Goal: Task Accomplishment & Management: Use online tool/utility

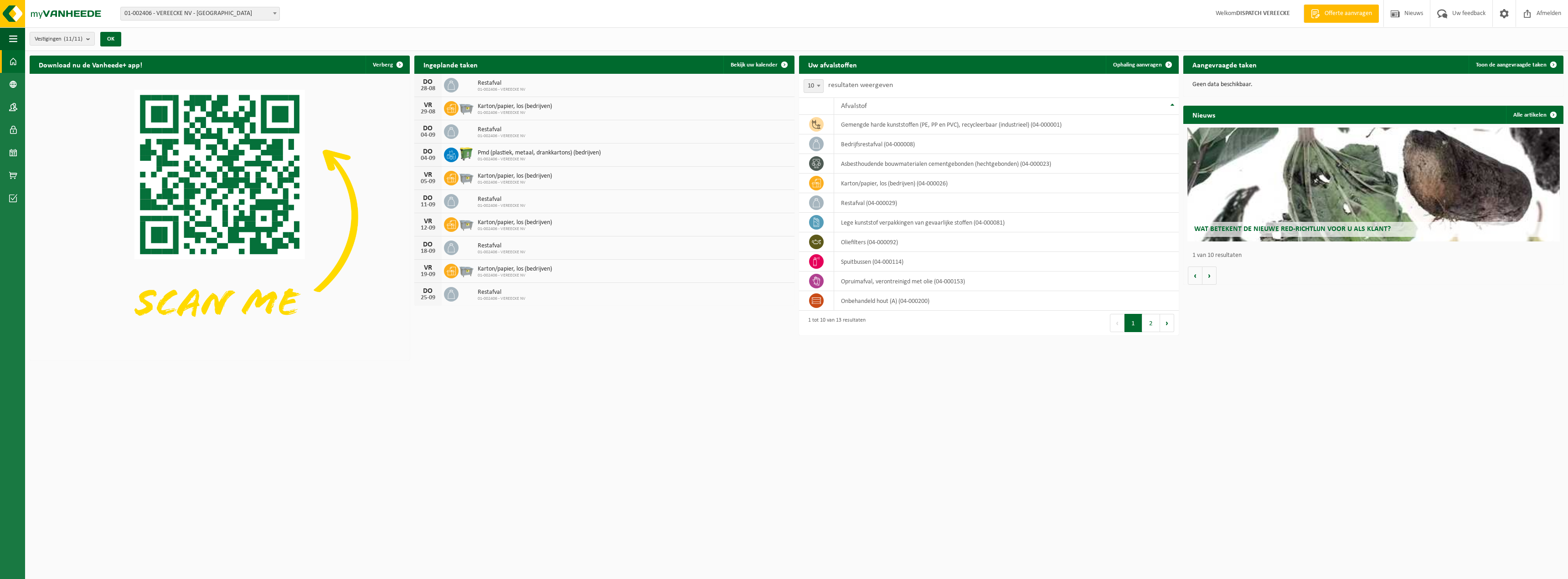
click at [1340, 7] on link "Offerte aanvragen" at bounding box center [1341, 14] width 75 height 18
click at [3, 91] on link "Bedrijfsgegevens" at bounding box center [12, 84] width 25 height 23
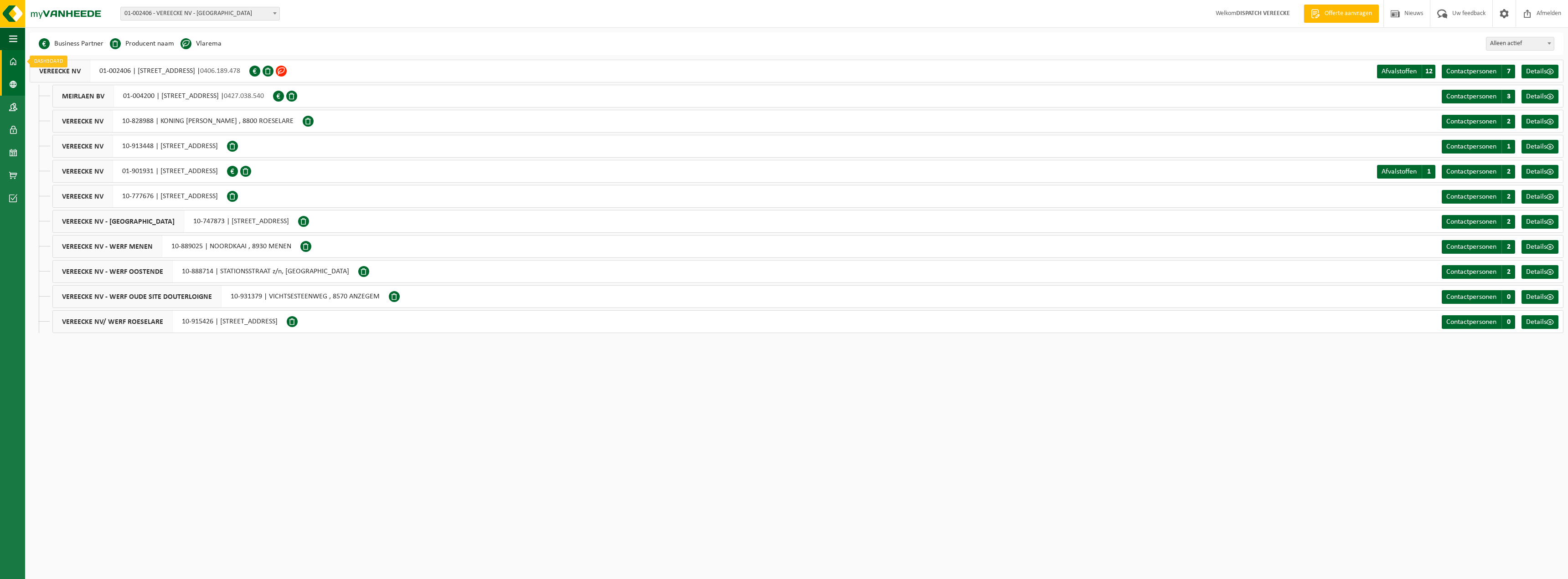
click at [14, 53] on span at bounding box center [13, 61] width 8 height 23
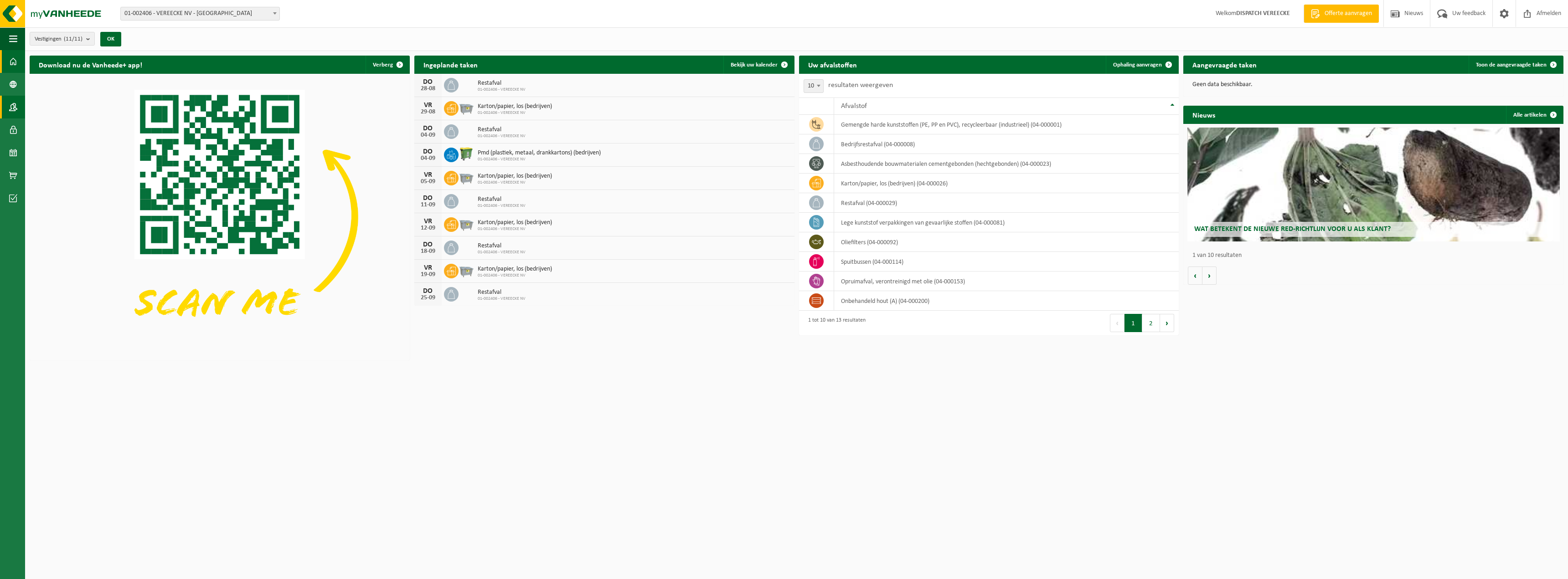
click at [20, 107] on link "Contactpersonen" at bounding box center [12, 107] width 25 height 23
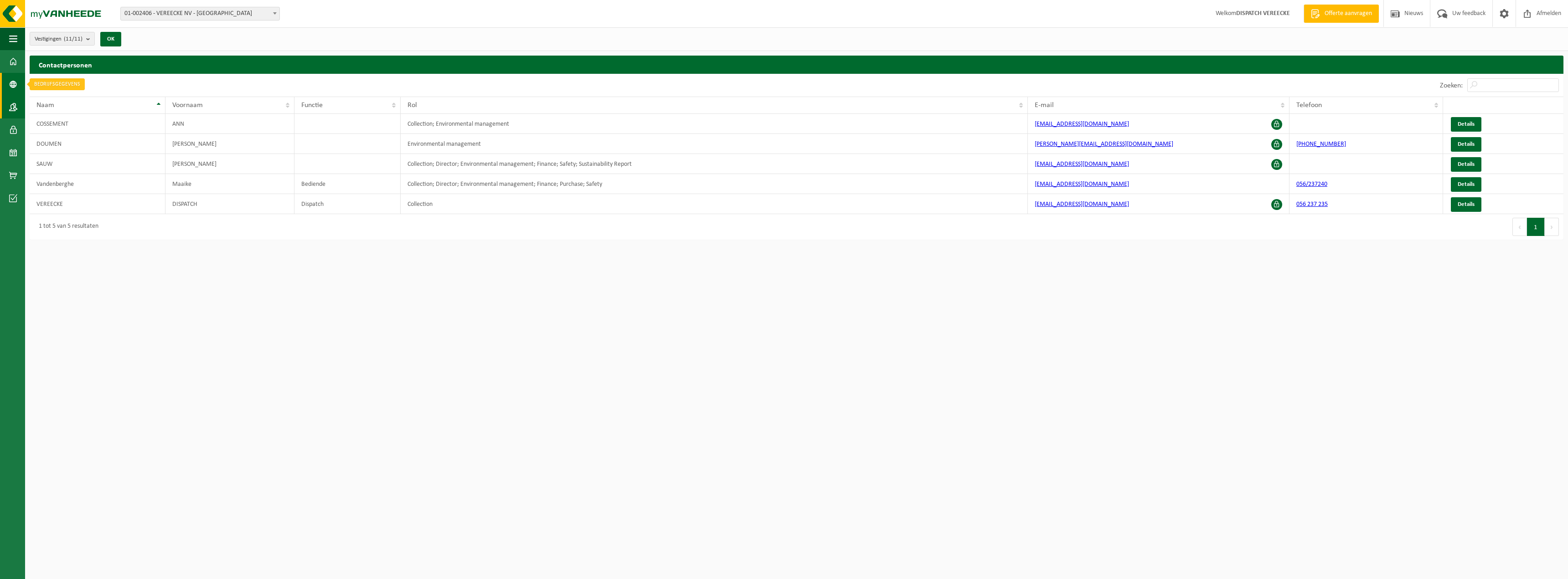
click at [18, 90] on link "Bedrijfsgegevens" at bounding box center [12, 84] width 25 height 23
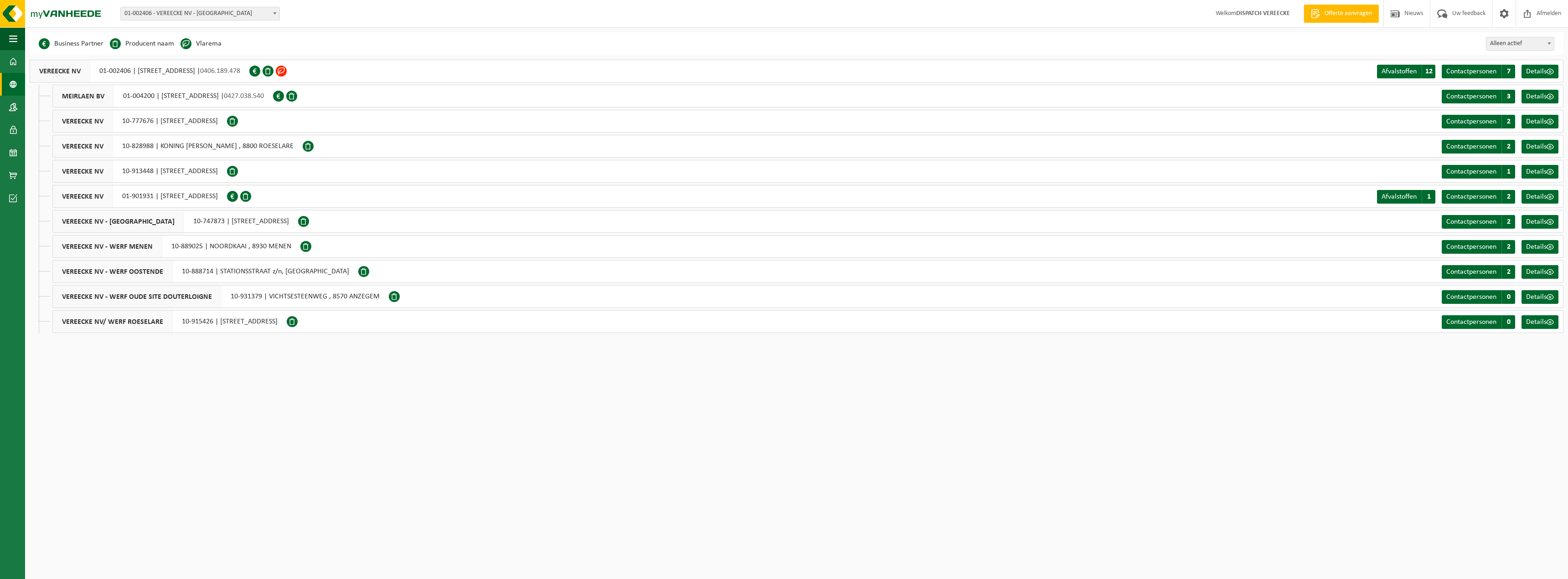
click at [213, 71] on div "VEREECKE NV 01-002406 | SPOORWEGSTRAAT 4, 8530 HARELBEKE | 0406.189.478" at bounding box center [139, 71] width 219 height 23
click at [9, 116] on span at bounding box center [13, 107] width 8 height 23
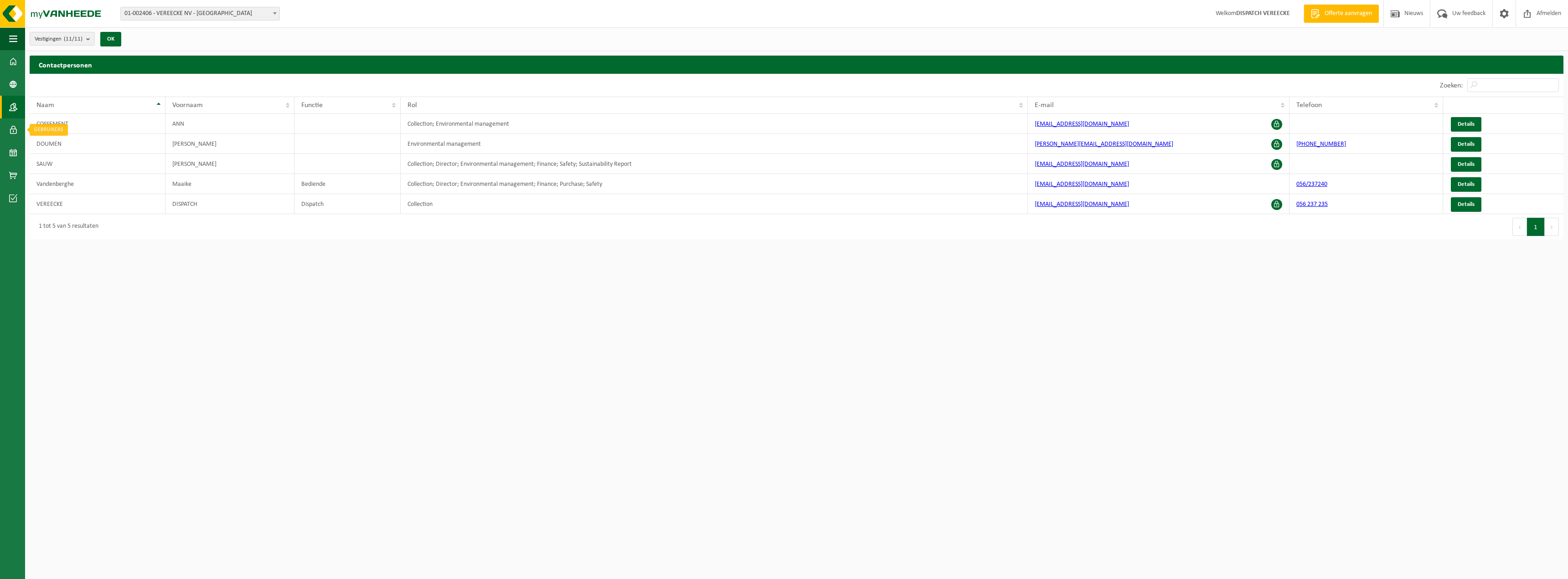
click at [9, 128] on span at bounding box center [13, 130] width 8 height 23
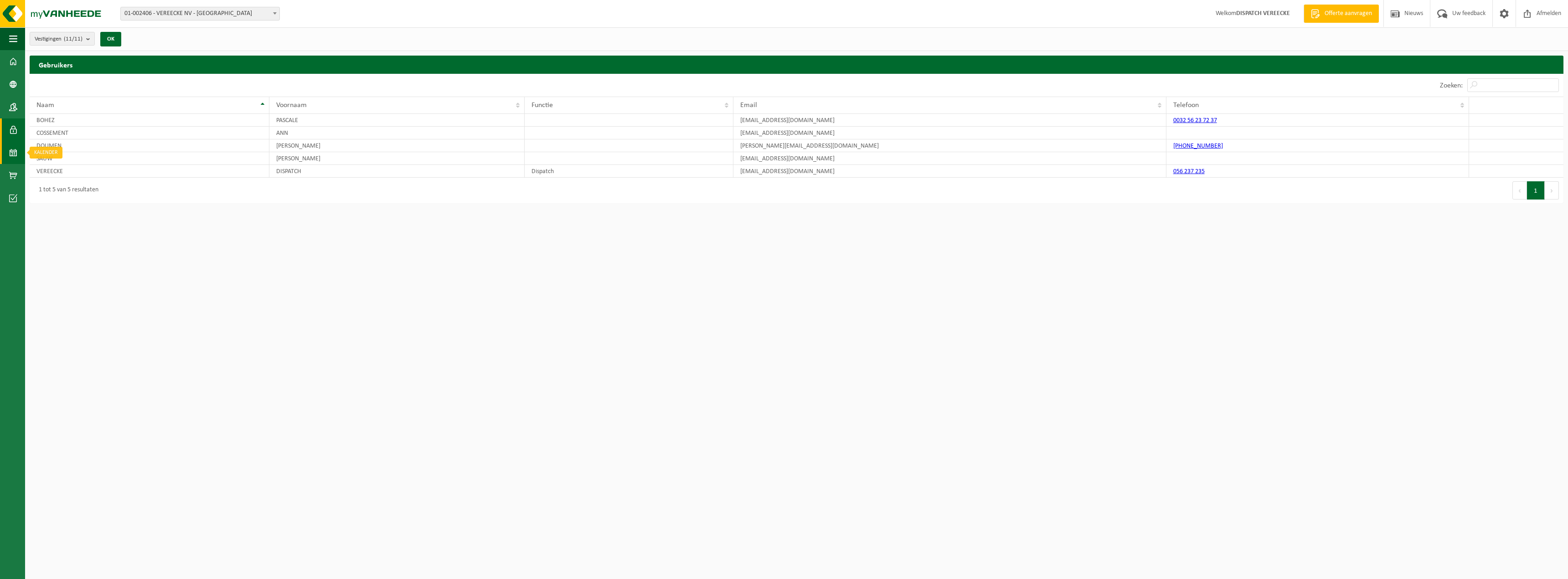
click at [10, 151] on span at bounding box center [13, 152] width 8 height 23
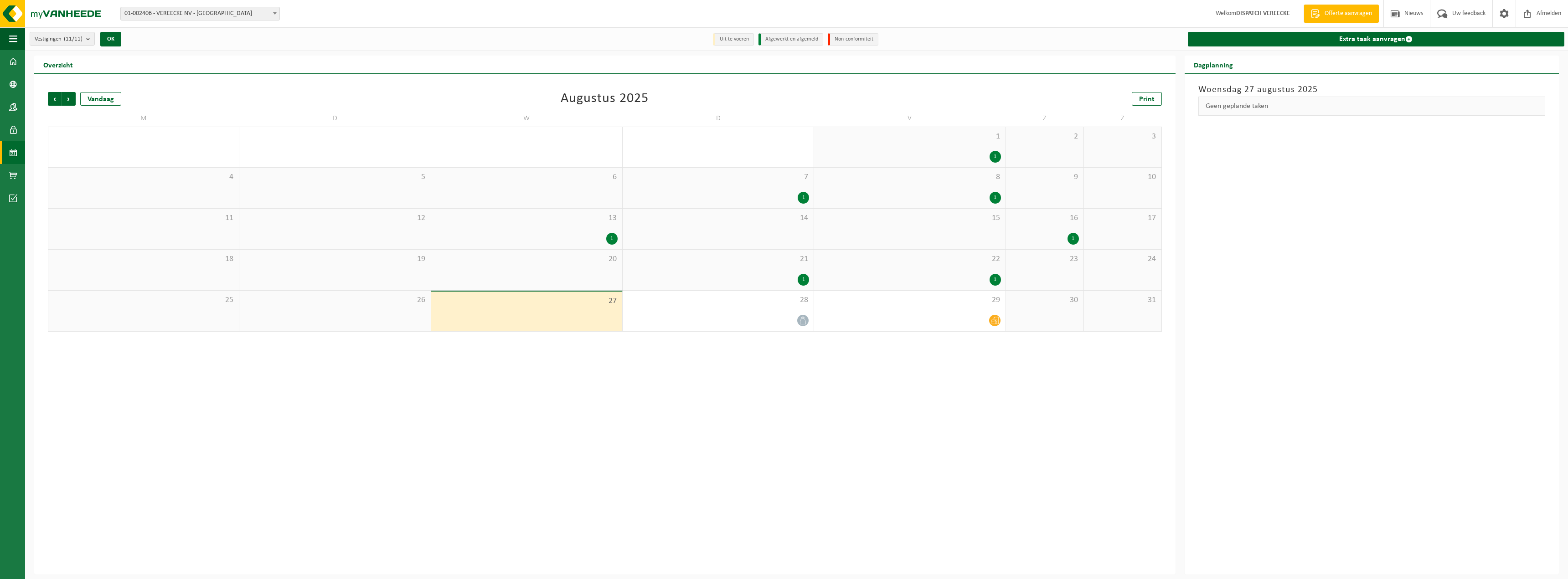
click at [511, 307] on div "27" at bounding box center [526, 312] width 191 height 40
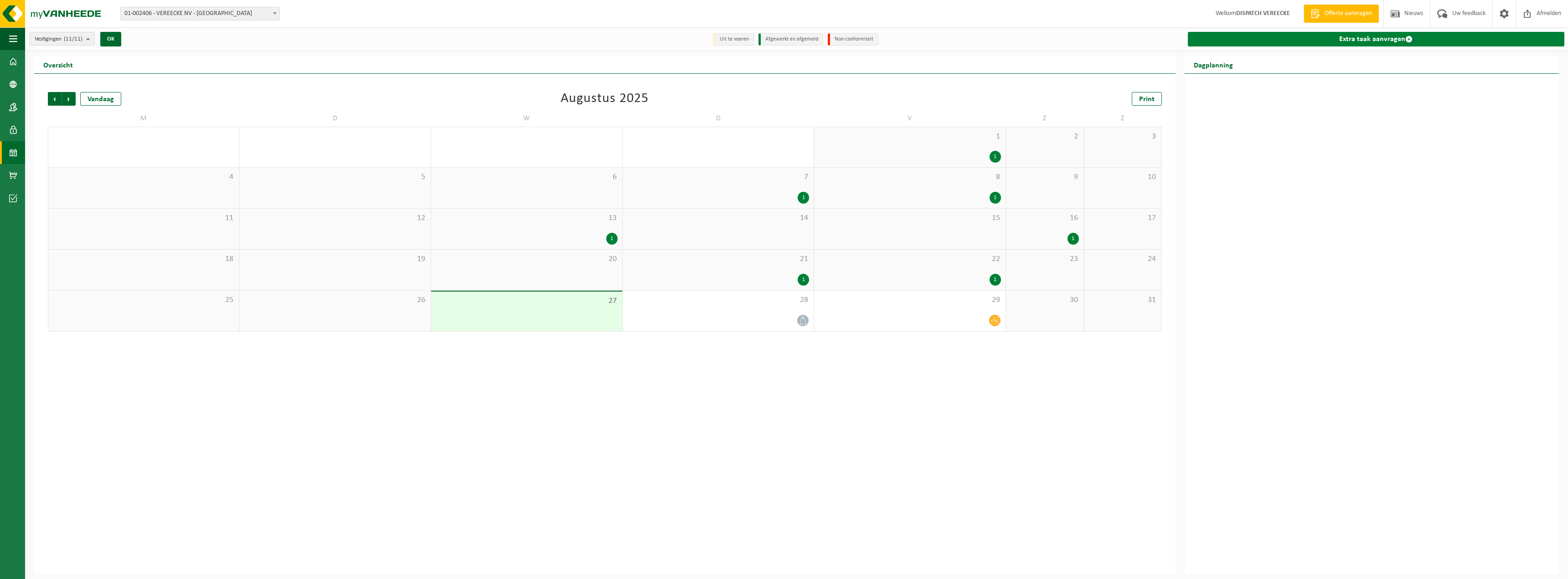
click at [1349, 41] on link "Extra taak aanvragen" at bounding box center [1376, 39] width 377 height 14
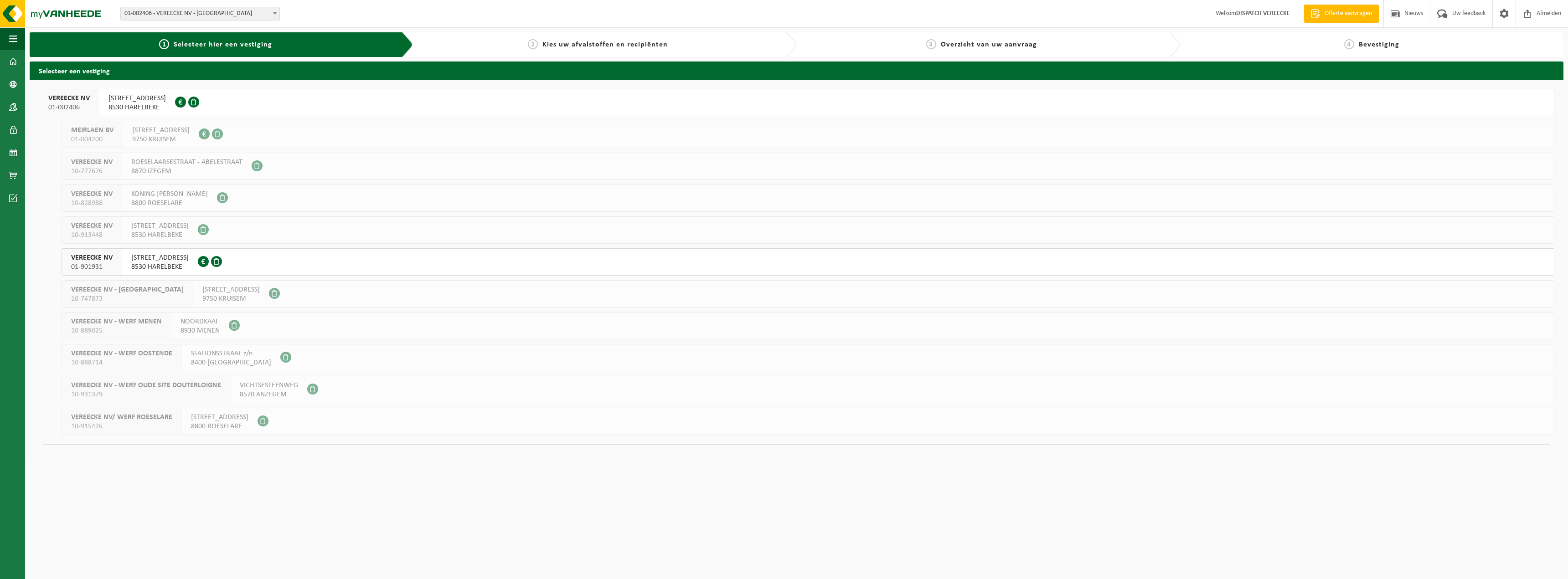
click at [166, 102] on span "SPOORWEGSTRAAT 4" at bounding box center [137, 98] width 57 height 9
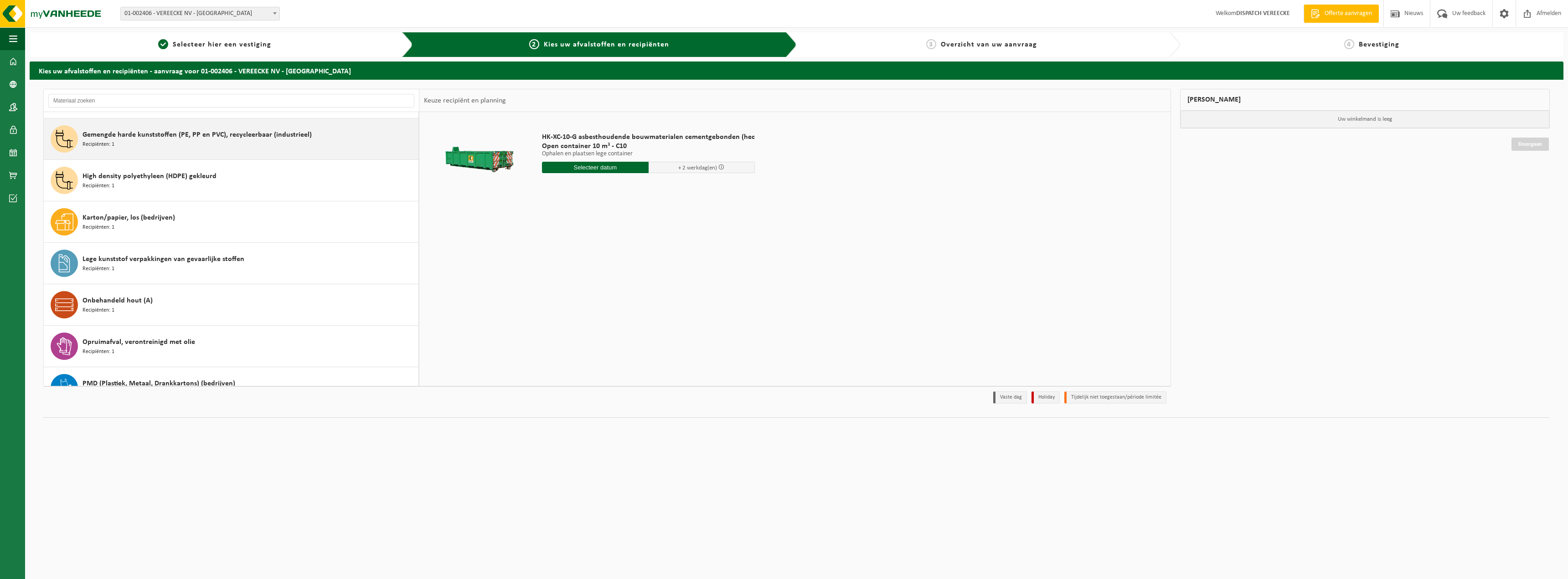
scroll to position [45, 0]
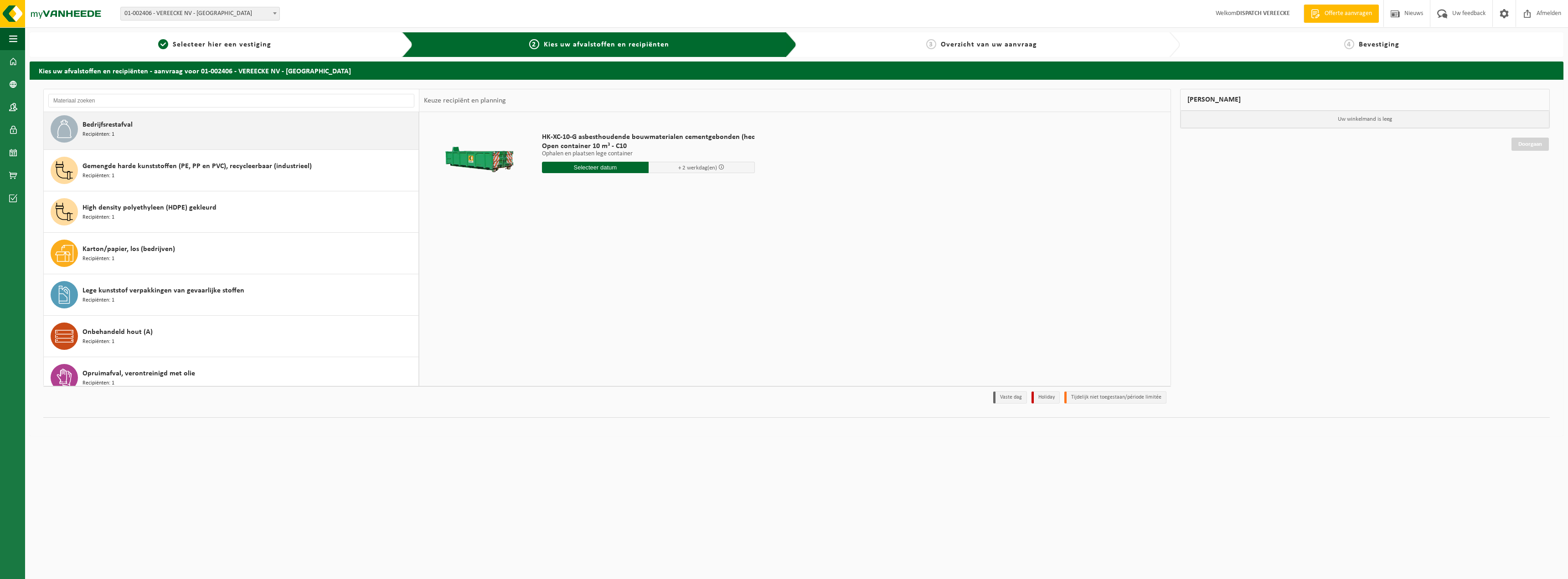
click at [183, 125] on div "Bedrijfsrestafval Recipiënten: 1" at bounding box center [249, 129] width 334 height 27
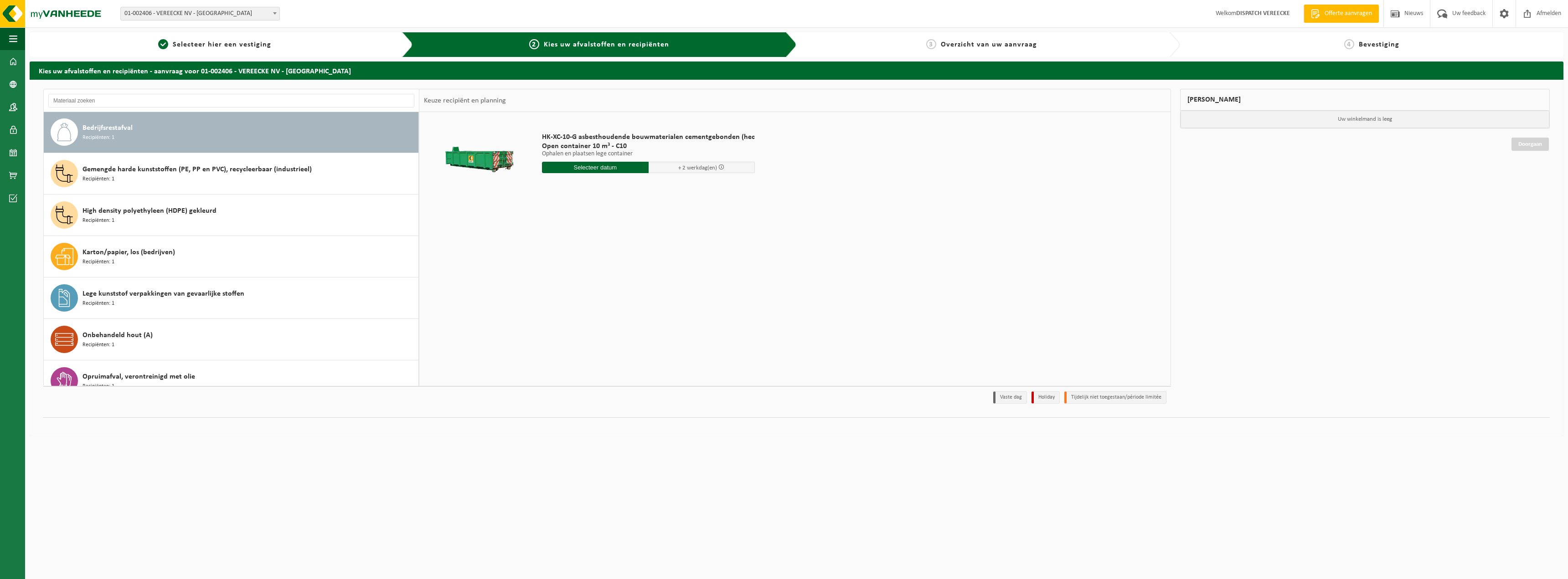
scroll to position [41, 0]
click at [559, 164] on input "text" at bounding box center [573, 167] width 62 height 11
click at [593, 277] on div "28" at bounding box center [598, 278] width 16 height 14
type input "Van 2025-08-28"
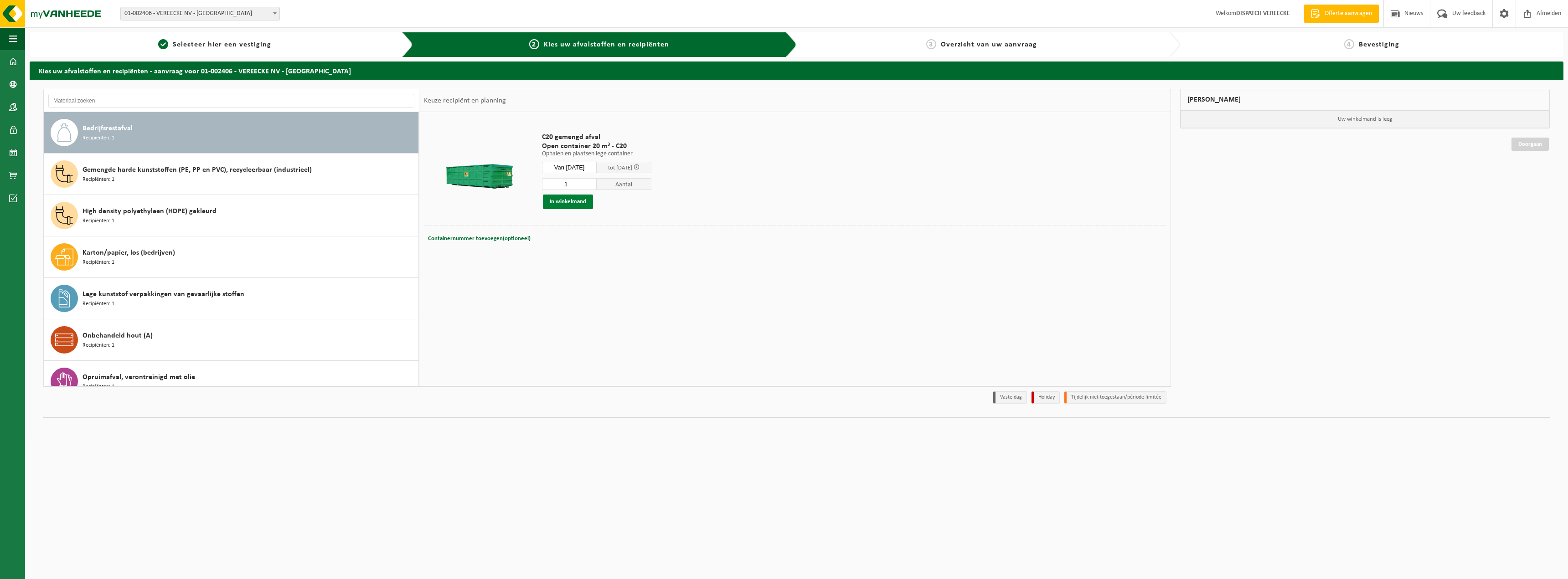
click at [585, 202] on button "In winkelmand" at bounding box center [567, 202] width 50 height 14
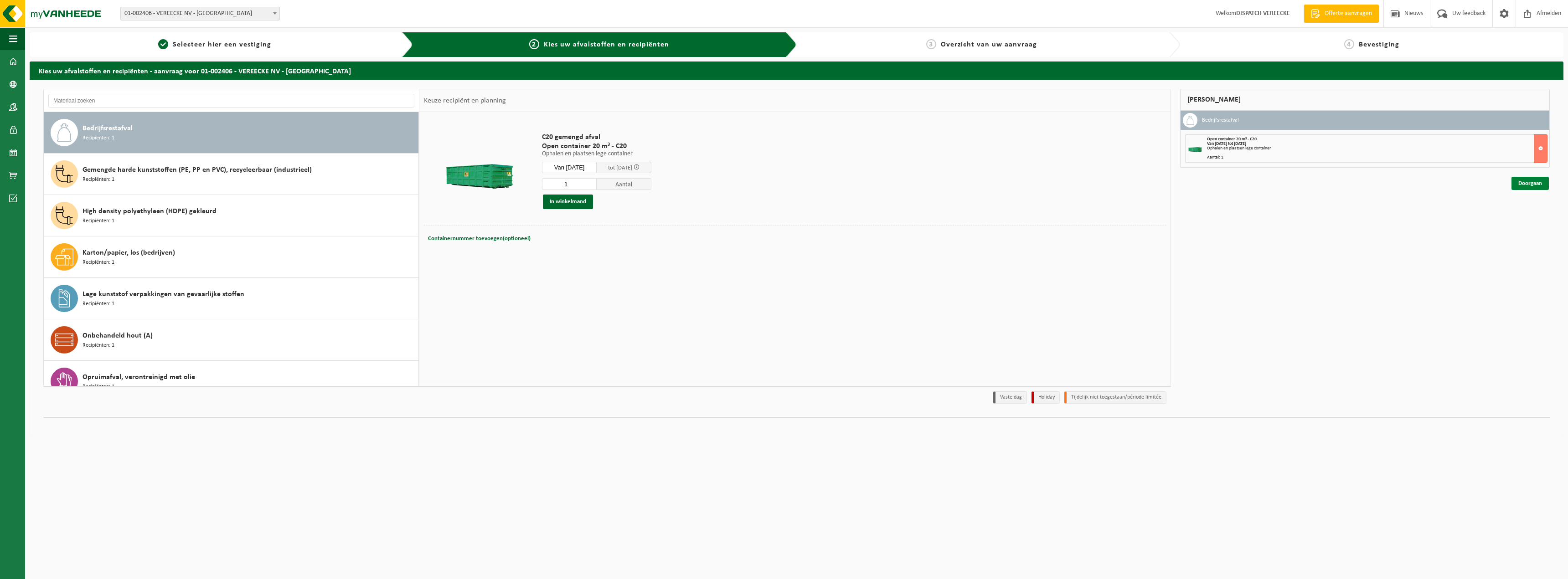
click at [1523, 183] on link "Doorgaan" at bounding box center [1530, 183] width 38 height 14
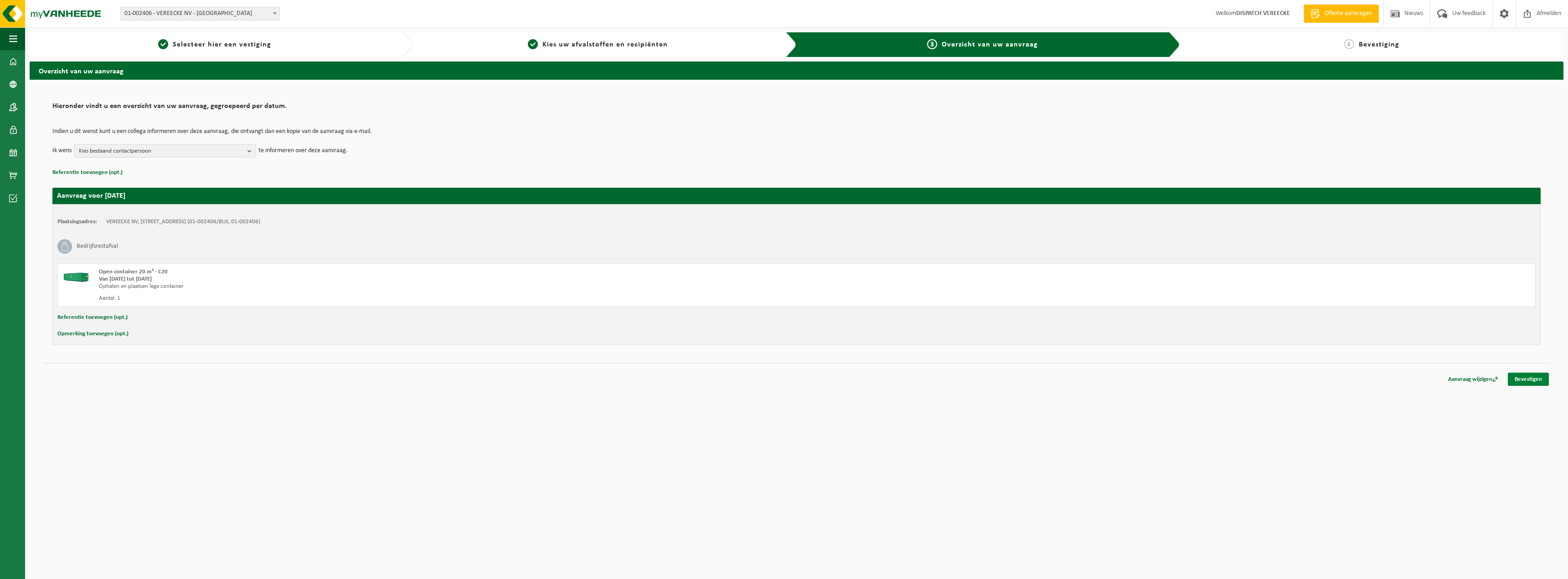
click at [1538, 383] on link "Bevestigen" at bounding box center [1527, 379] width 41 height 14
